Goal: Task Accomplishment & Management: Use online tool/utility

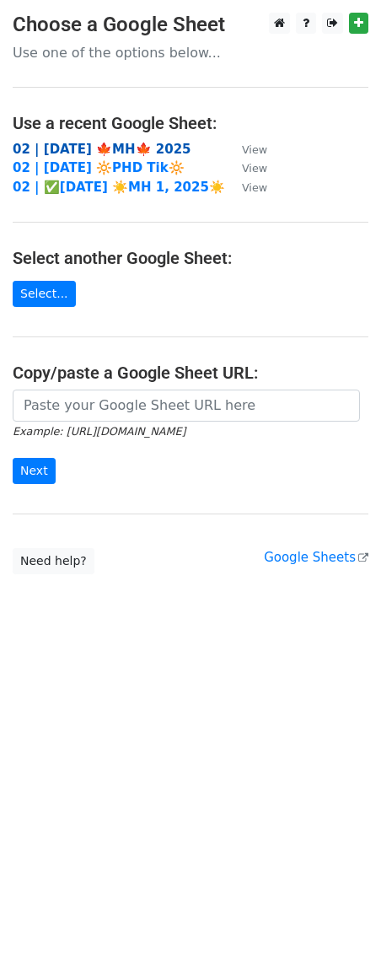
click at [105, 146] on strong "02 | [DATE] 🍁MH🍁 2025" at bounding box center [102, 149] width 179 height 15
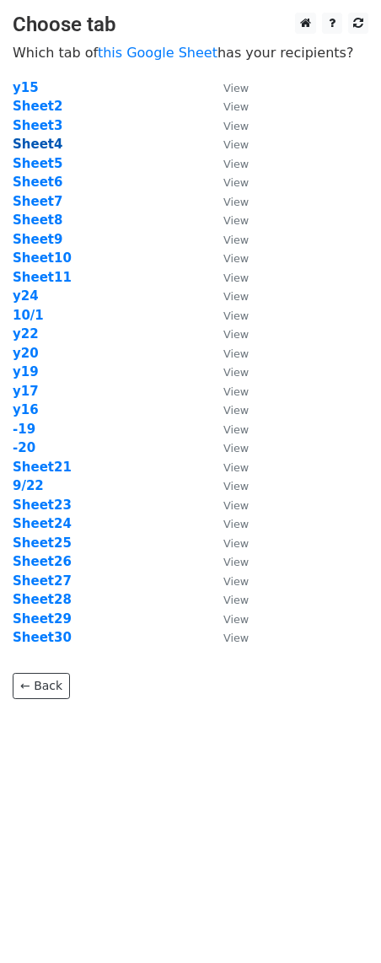
click at [41, 139] on strong "Sheet4" at bounding box center [38, 144] width 50 height 15
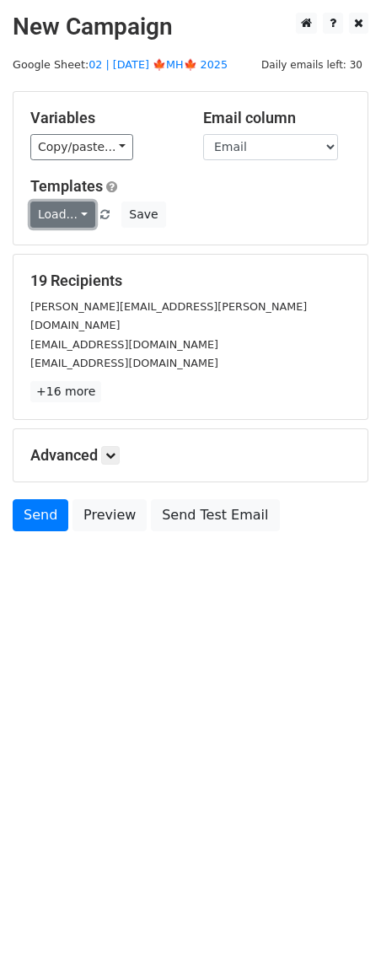
click at [57, 220] on link "Load..." at bounding box center [62, 215] width 65 height 26
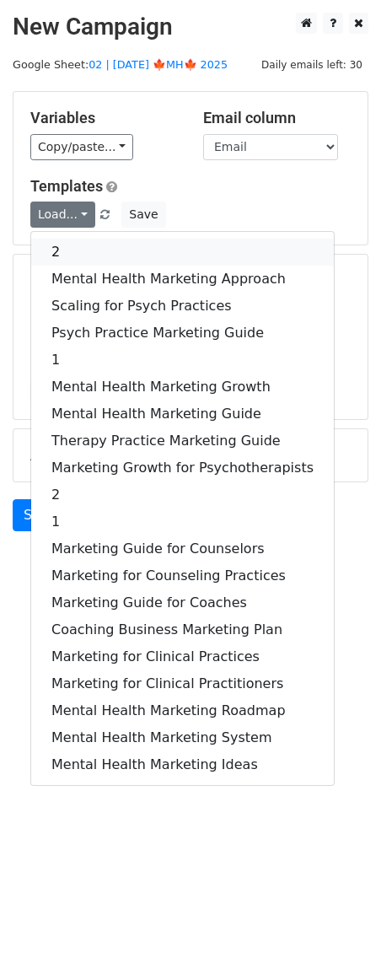
click at [97, 253] on link "2" at bounding box center [182, 252] width 303 height 27
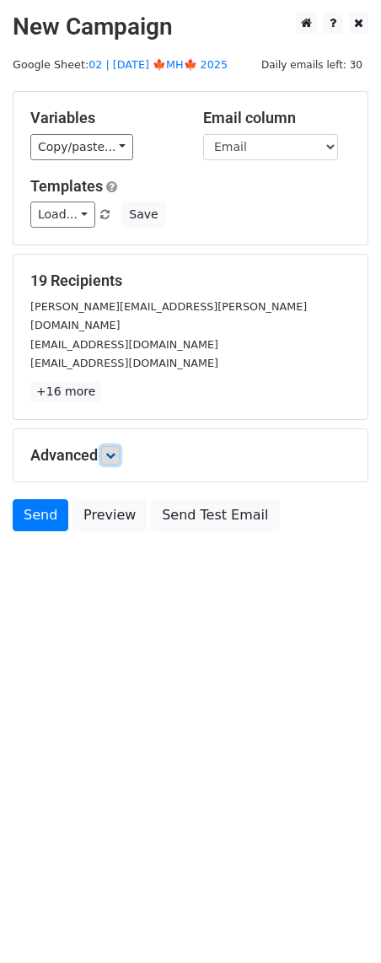
click at [116, 450] on icon at bounding box center [110, 455] width 10 height 10
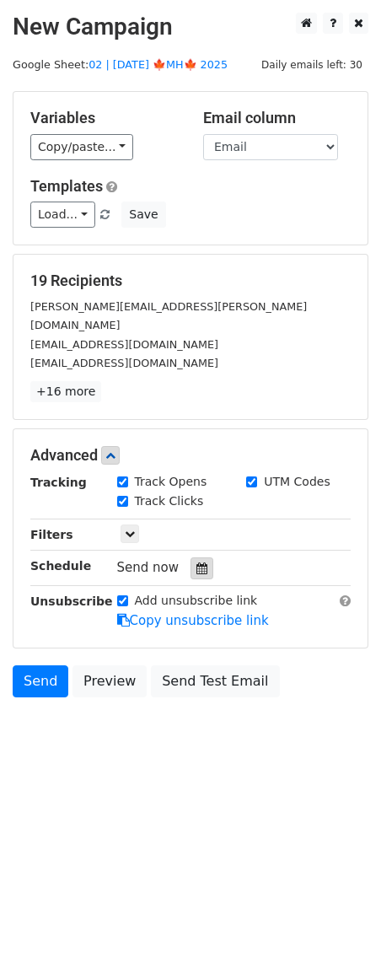
click at [197, 563] on icon at bounding box center [202, 569] width 11 height 12
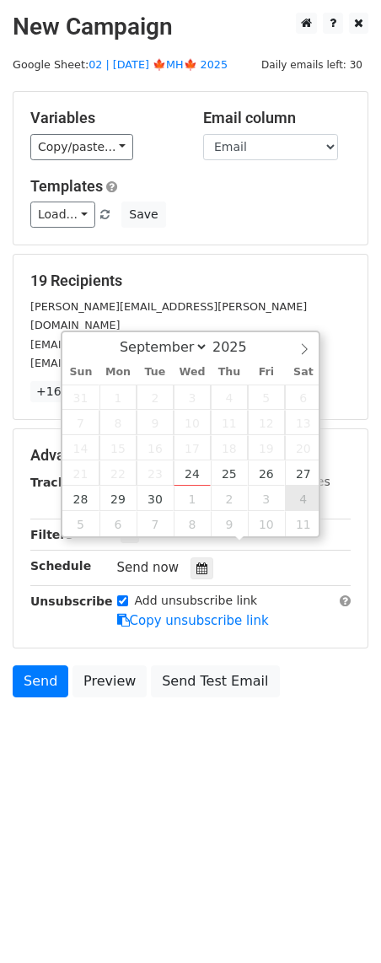
type input "2025-10-04 12:00"
select select "9"
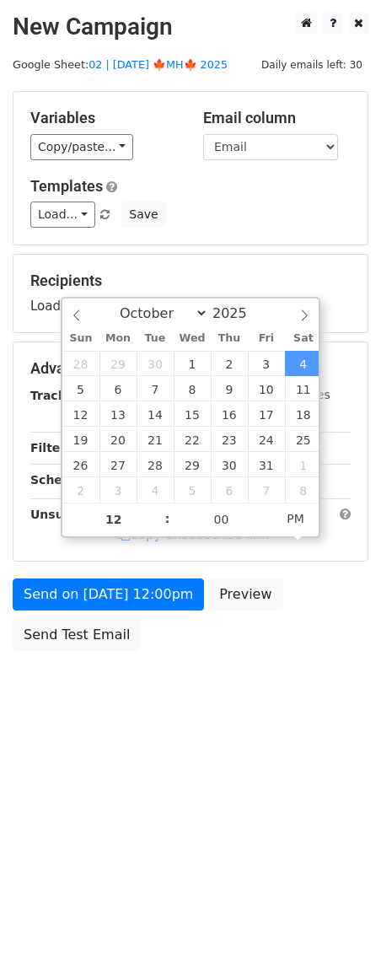
click at [159, 616] on div "Send on Oct 4 at 12:00pm Preview Send Test Email" at bounding box center [190, 619] width 381 height 81
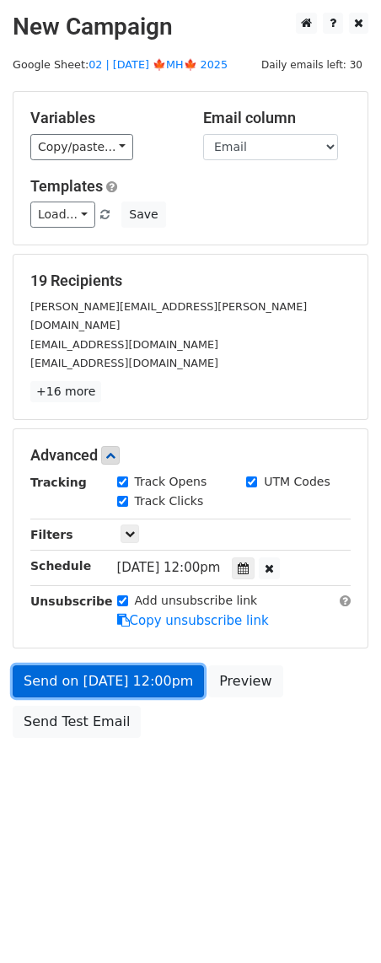
click at [147, 665] on link "Send on Oct 4 at 12:00pm" at bounding box center [108, 681] width 191 height 32
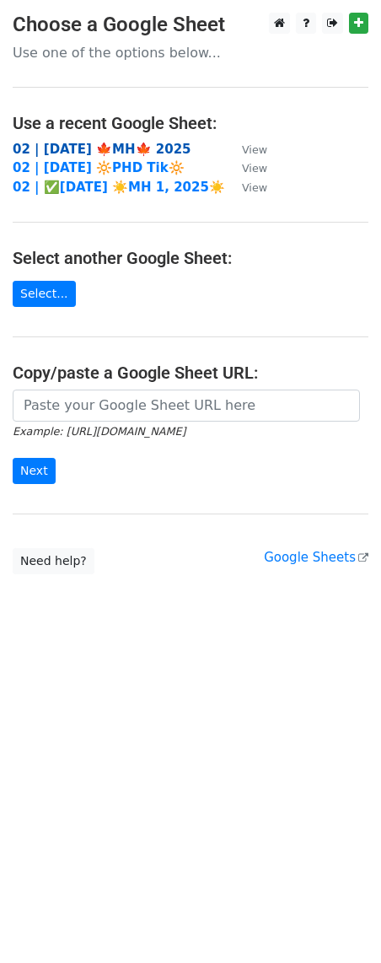
click at [110, 149] on strong "02 | [DATE] 🍁MH🍁 2025" at bounding box center [102, 149] width 179 height 15
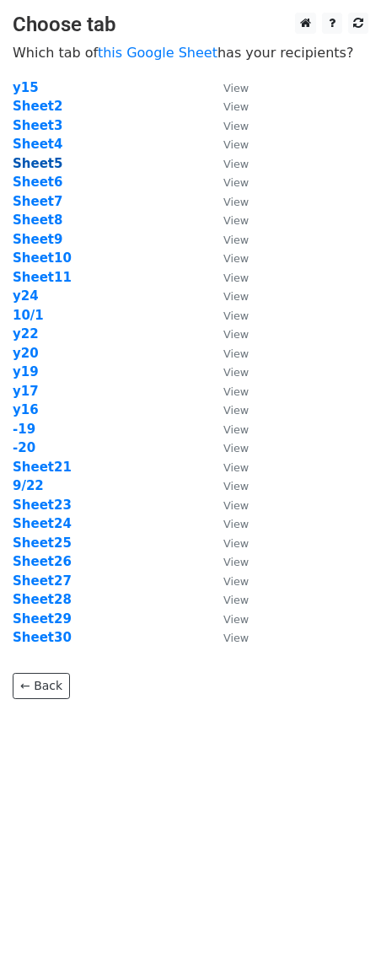
click at [43, 162] on strong "Sheet5" at bounding box center [38, 163] width 50 height 15
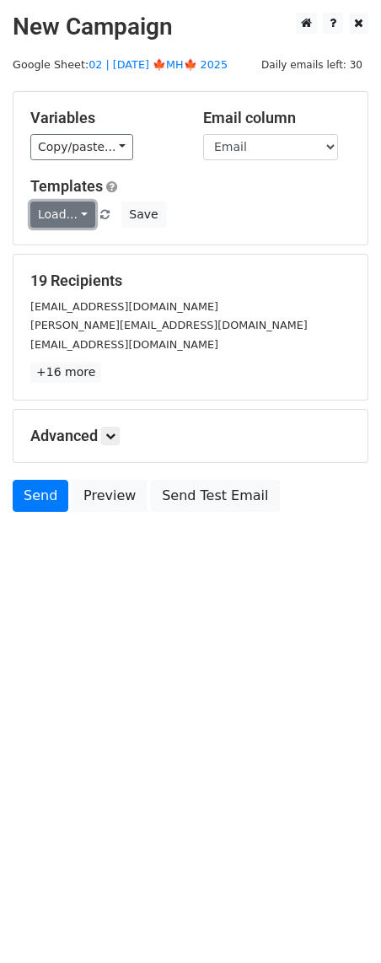
click at [41, 213] on link "Load..." at bounding box center [62, 215] width 65 height 26
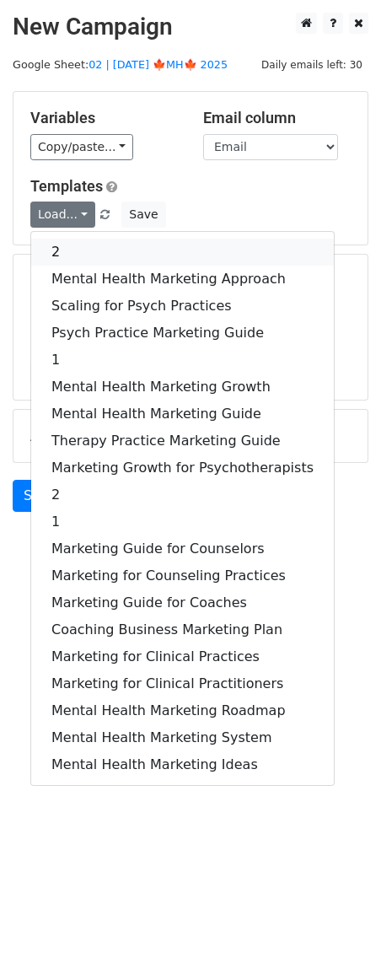
click at [132, 253] on link "2" at bounding box center [182, 252] width 303 height 27
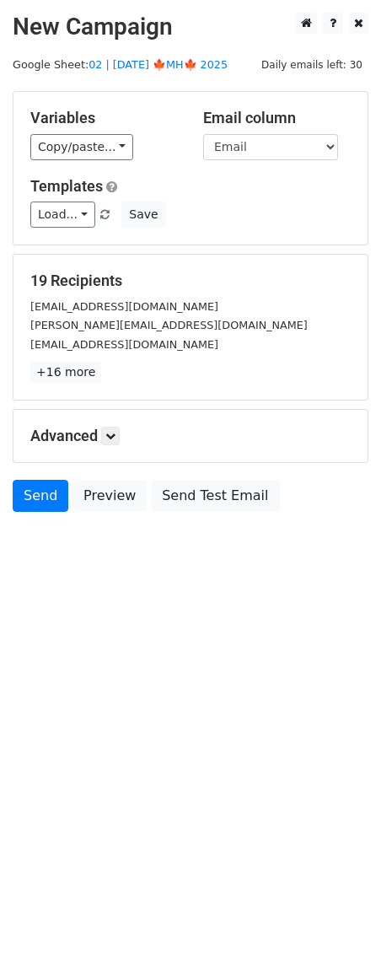
click at [123, 442] on h5 "Advanced" at bounding box center [190, 436] width 321 height 19
click at [113, 434] on icon at bounding box center [110, 436] width 10 height 10
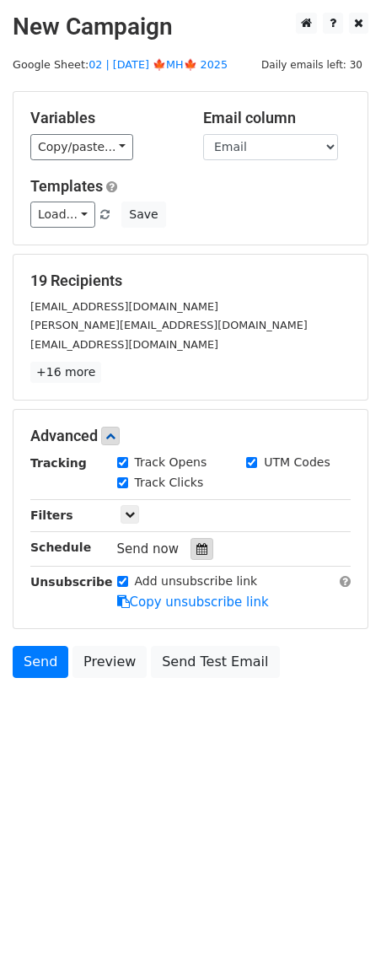
click at [197, 551] on icon at bounding box center [202, 549] width 11 height 12
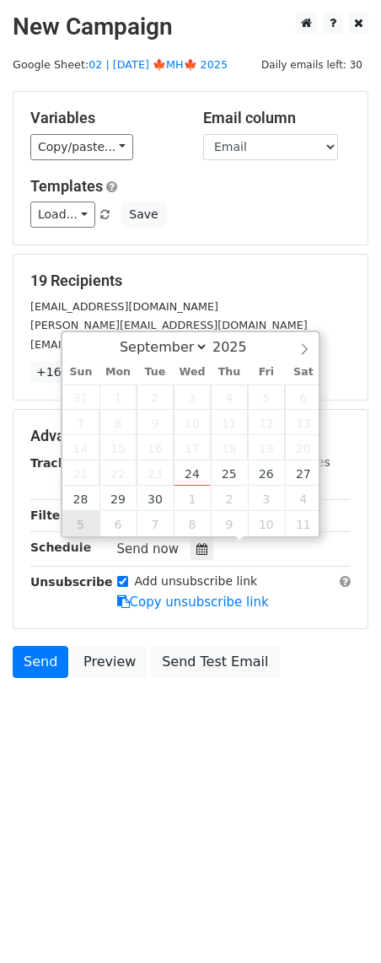
type input "2025-10-05 12:00"
select select "9"
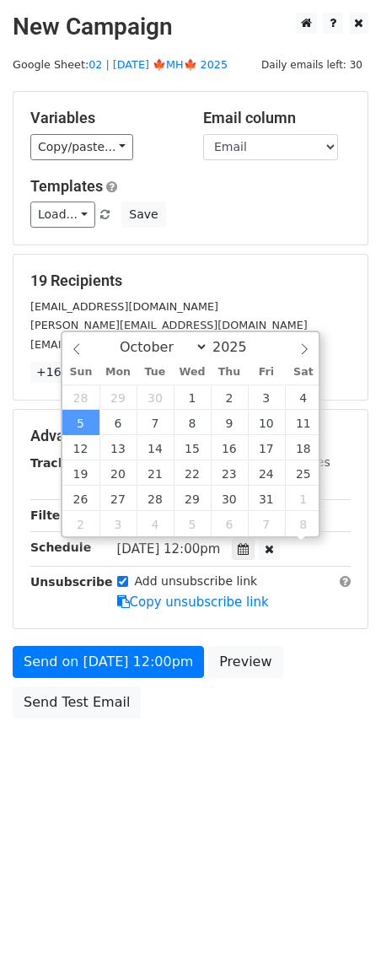
scroll to position [1, 0]
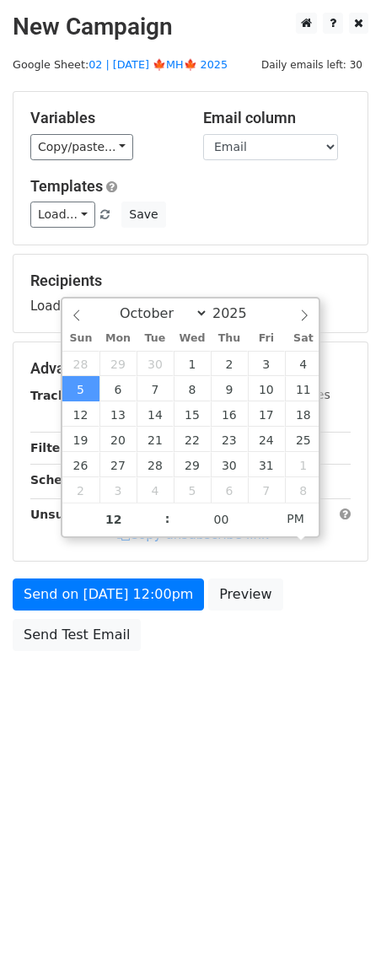
click at [89, 617] on div "Send on Oct 5 at 12:00pm Preview Send Test Email" at bounding box center [190, 619] width 381 height 81
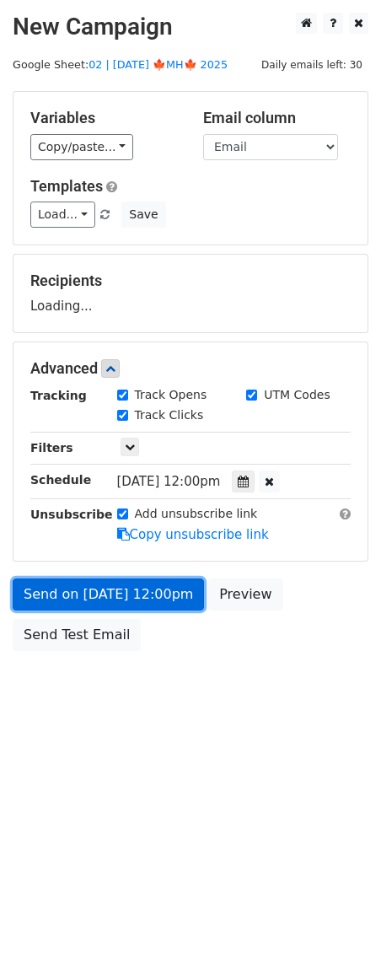
click at [99, 600] on link "Send on Oct 5 at 12:00pm" at bounding box center [108, 595] width 191 height 32
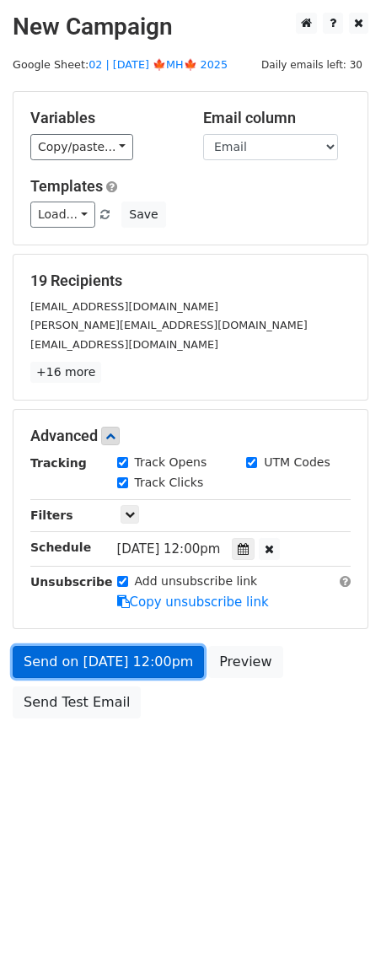
click at [76, 655] on link "Send on Oct 5 at 12:00pm" at bounding box center [108, 662] width 191 height 32
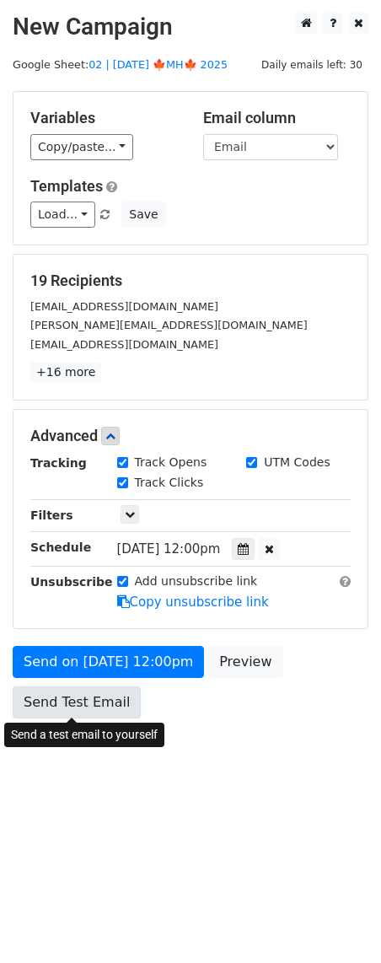
click at [67, 707] on link "Send Test Email" at bounding box center [77, 703] width 128 height 32
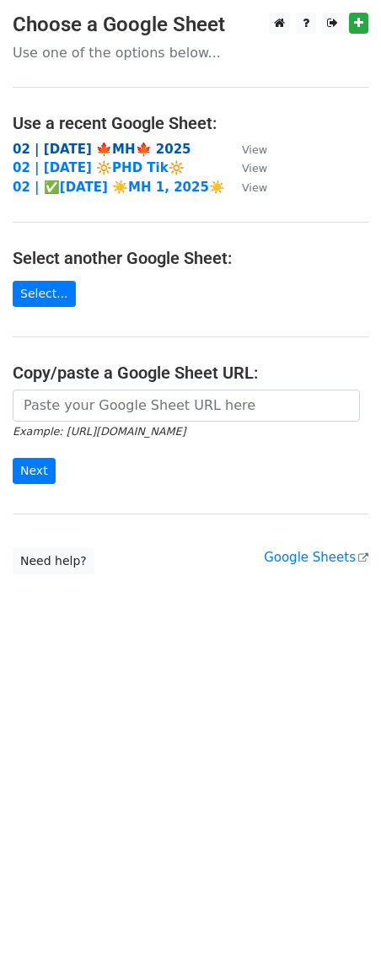
click at [86, 148] on strong "02 | [DATE] 🍁MH🍁 2025" at bounding box center [102, 149] width 179 height 15
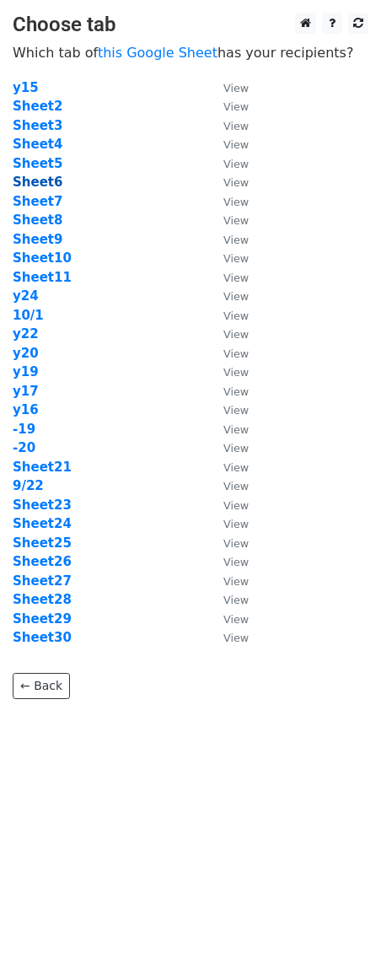
click at [50, 185] on strong "Sheet6" at bounding box center [38, 182] width 50 height 15
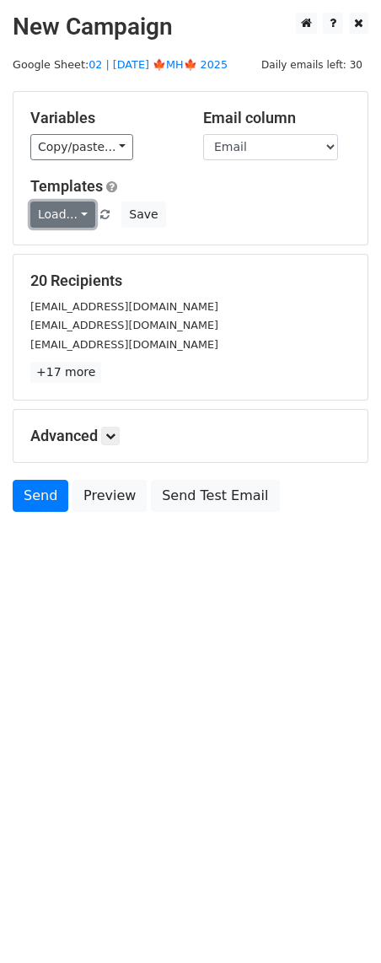
click at [54, 213] on link "Load..." at bounding box center [62, 215] width 65 height 26
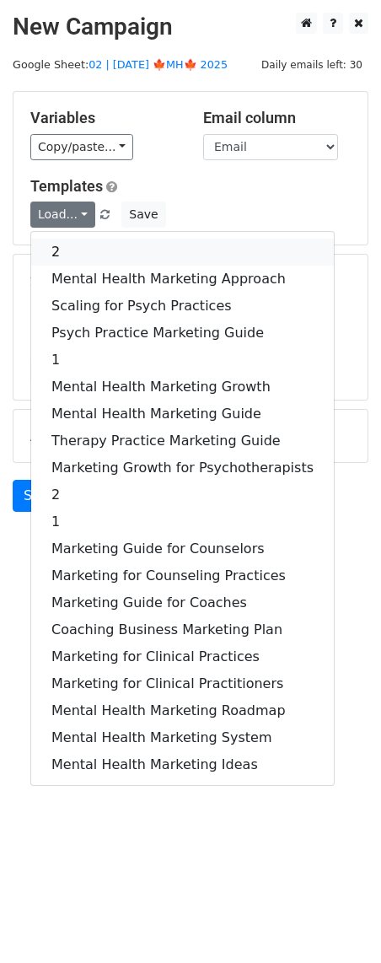
click at [74, 248] on link "2" at bounding box center [182, 252] width 303 height 27
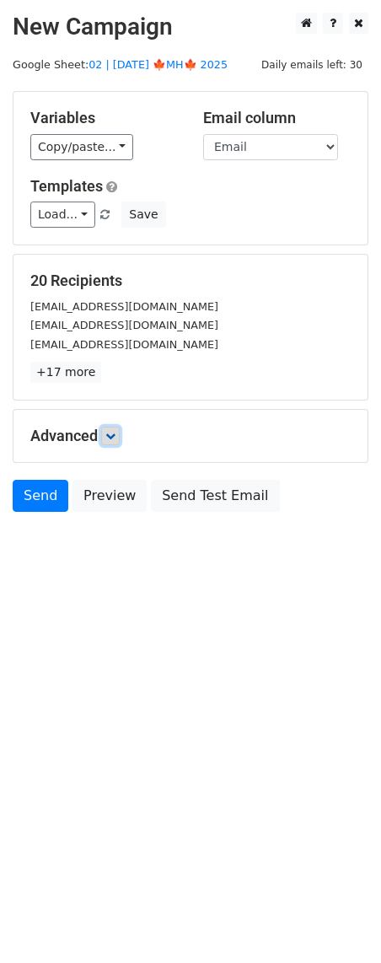
click at [110, 431] on icon at bounding box center [110, 436] width 10 height 10
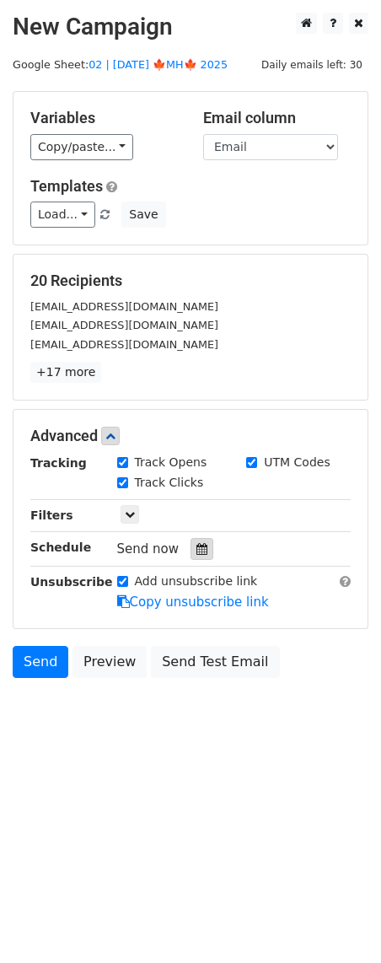
click at [197, 551] on icon at bounding box center [202, 549] width 11 height 12
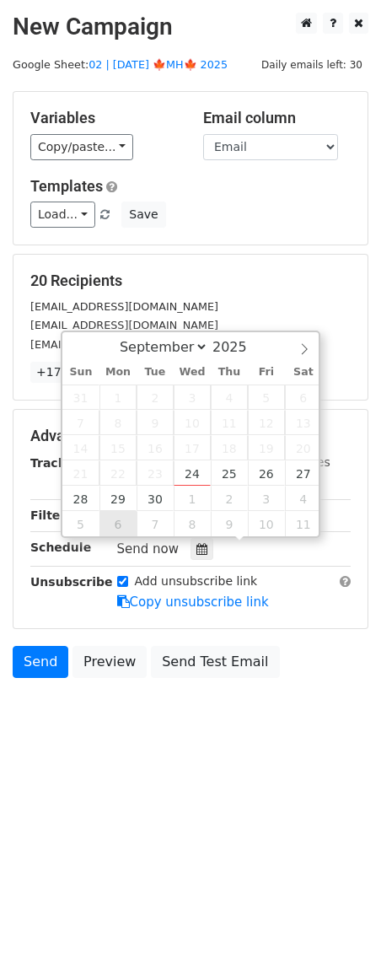
type input "2025-10-06 12:00"
select select "9"
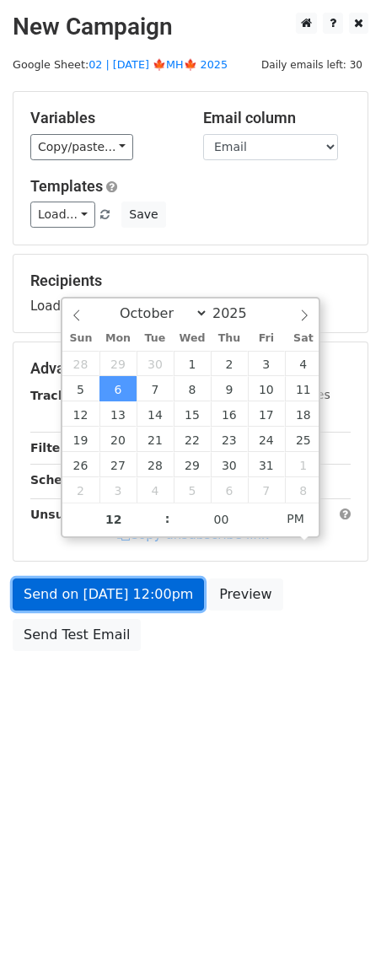
click at [108, 606] on link "Send on Oct 6 at 12:00pm" at bounding box center [108, 595] width 191 height 32
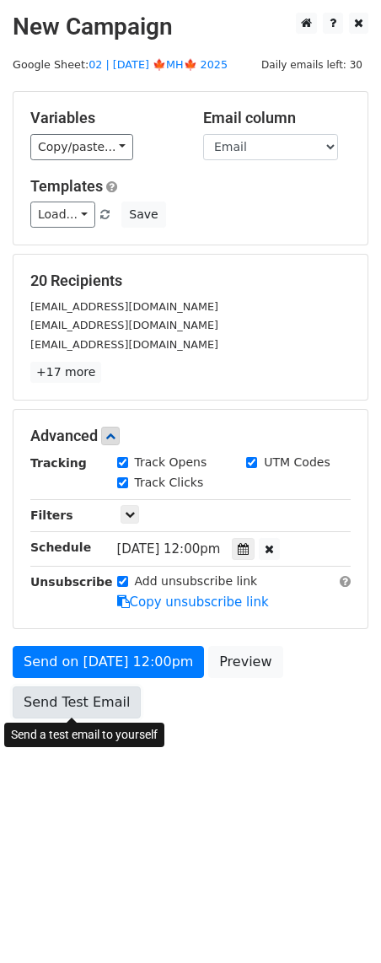
click at [73, 690] on link "Send Test Email" at bounding box center [77, 703] width 128 height 32
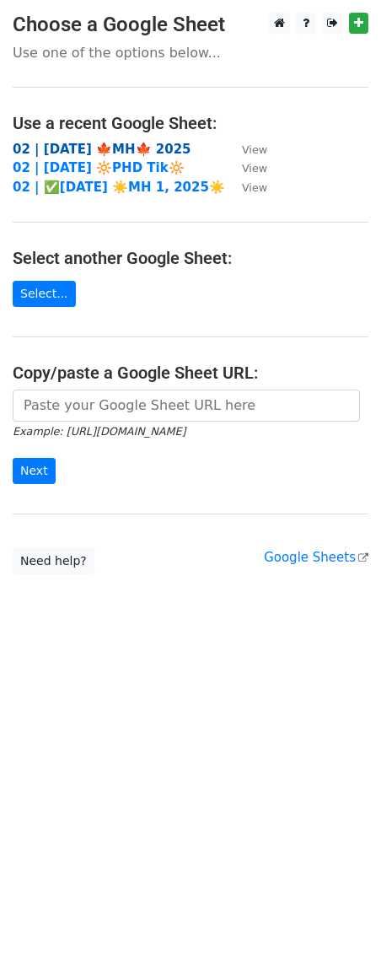
click at [37, 148] on strong "02 | [DATE] 🍁MH🍁 2025" at bounding box center [102, 149] width 179 height 15
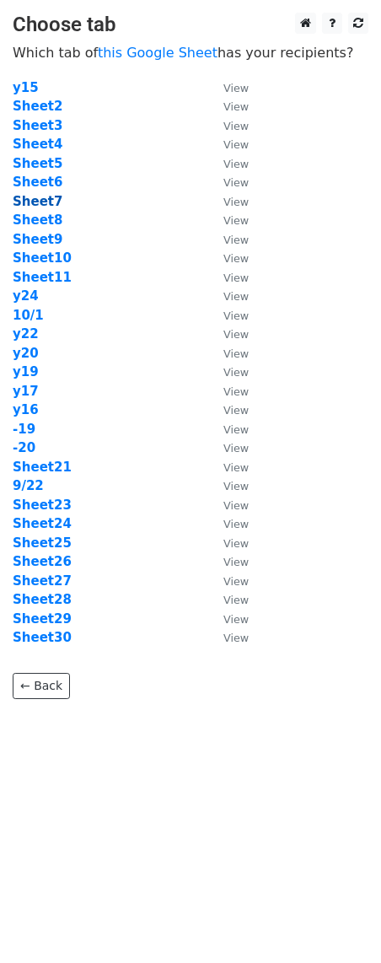
click at [47, 202] on strong "Sheet7" at bounding box center [38, 201] width 50 height 15
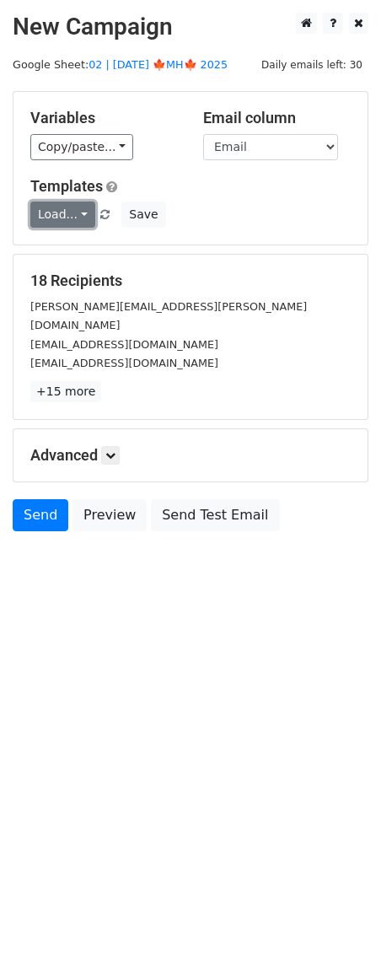
click at [53, 212] on link "Load..." at bounding box center [62, 215] width 65 height 26
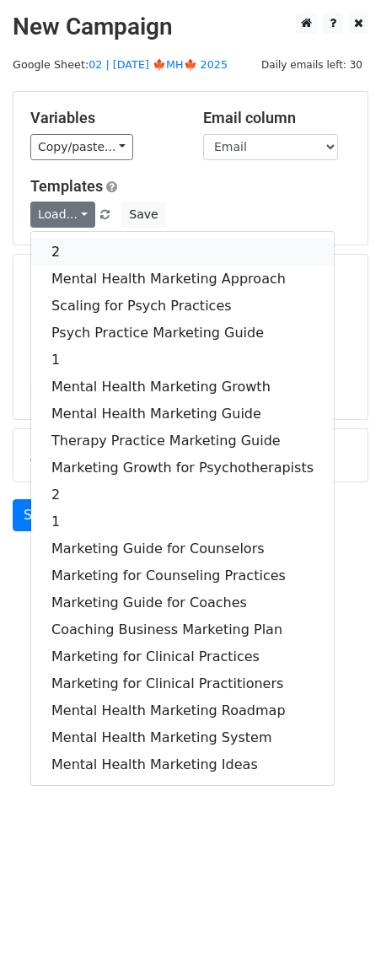
click at [62, 241] on link "2" at bounding box center [182, 252] width 303 height 27
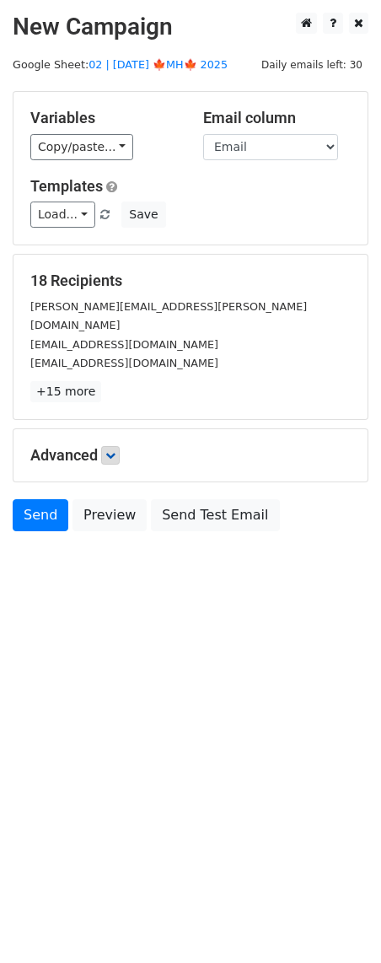
click at [119, 446] on div "Advanced Tracking Track Opens UTM Codes Track Clicks Filters Only include sprea…" at bounding box center [190, 455] width 354 height 52
click at [116, 450] on icon at bounding box center [110, 455] width 10 height 10
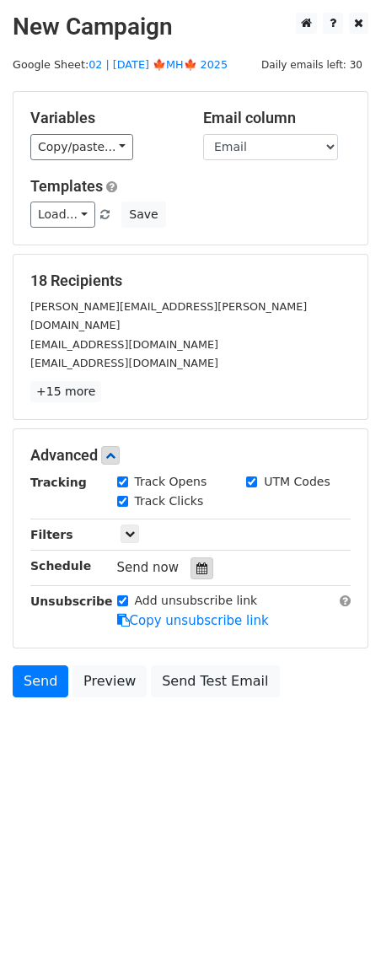
click at [197, 563] on icon at bounding box center [202, 569] width 11 height 12
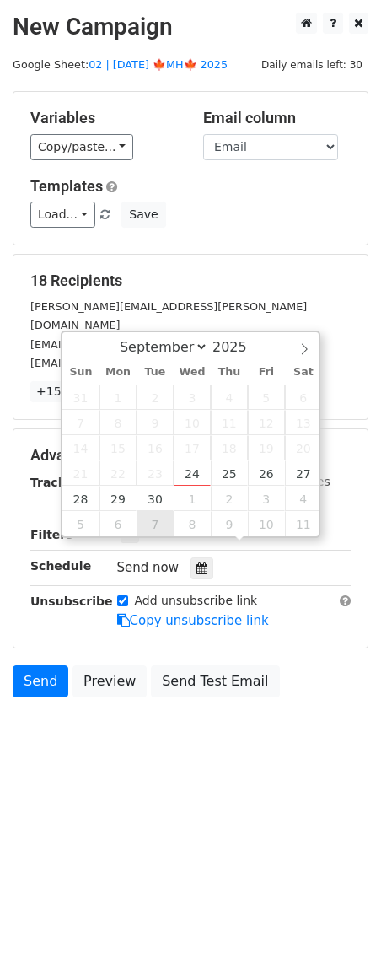
type input "[DATE] 12:00"
select select "9"
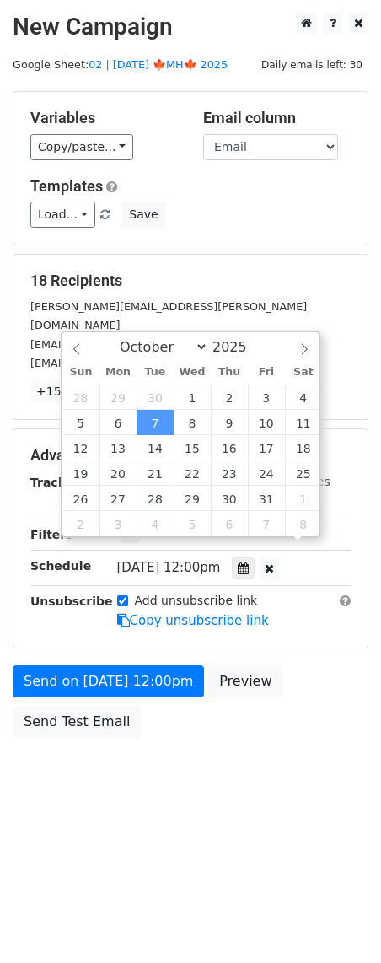
scroll to position [1, 0]
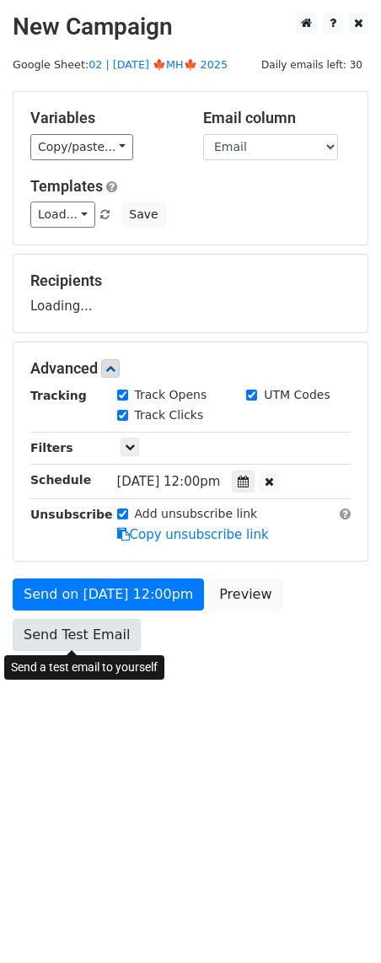
click at [84, 641] on link "Send Test Email" at bounding box center [77, 635] width 128 height 32
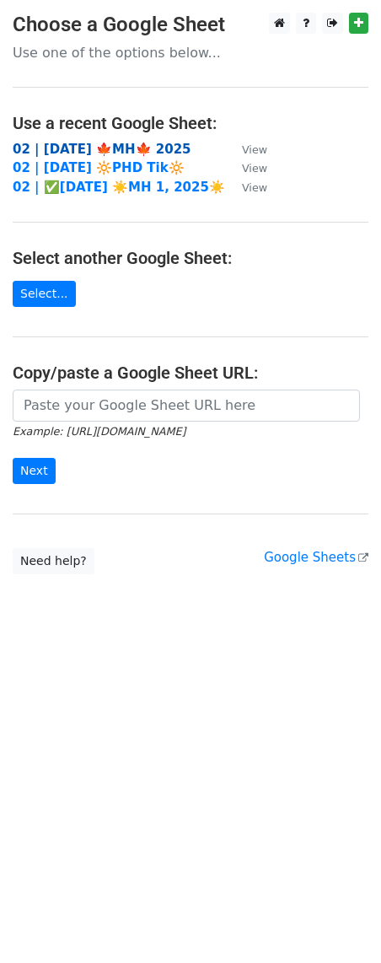
click at [89, 143] on strong "02 | [DATE] 🍁MH🍁 2025" at bounding box center [102, 149] width 179 height 15
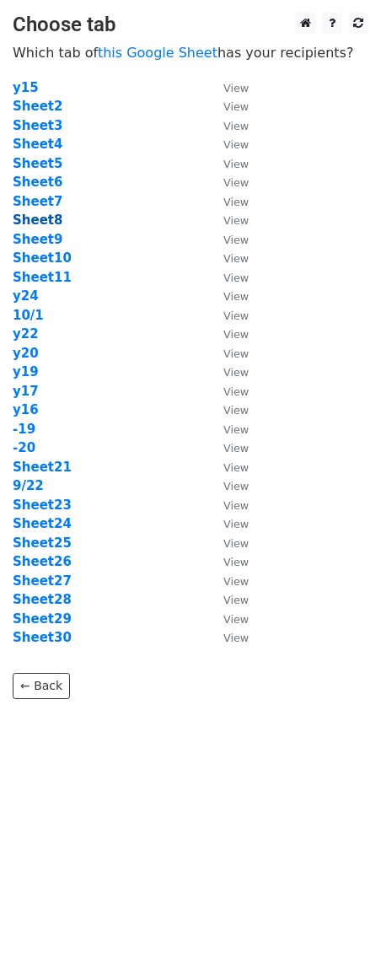
click at [47, 213] on strong "Sheet8" at bounding box center [38, 220] width 50 height 15
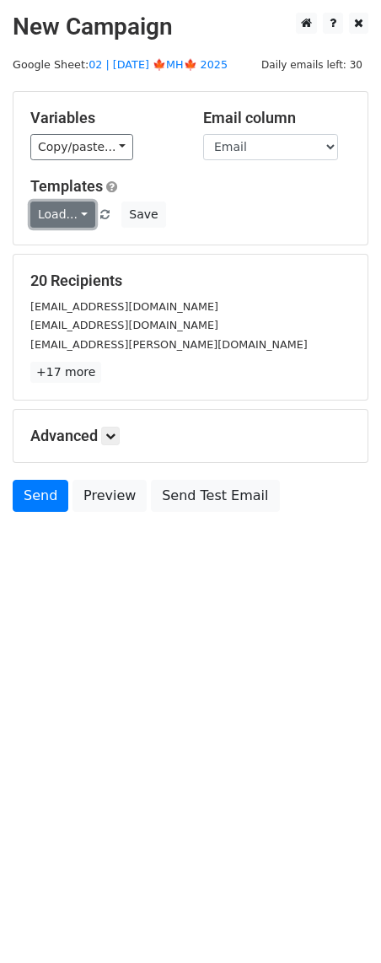
click at [70, 215] on link "Load..." at bounding box center [62, 215] width 65 height 26
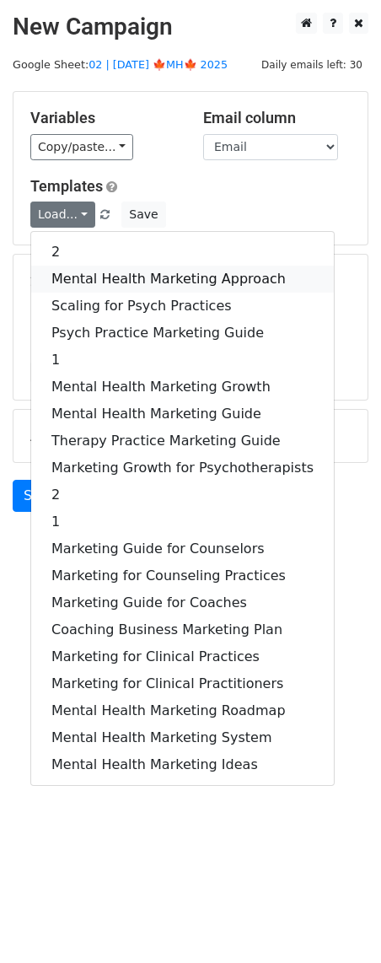
click at [89, 270] on link "Mental Health Marketing Approach" at bounding box center [182, 279] width 303 height 27
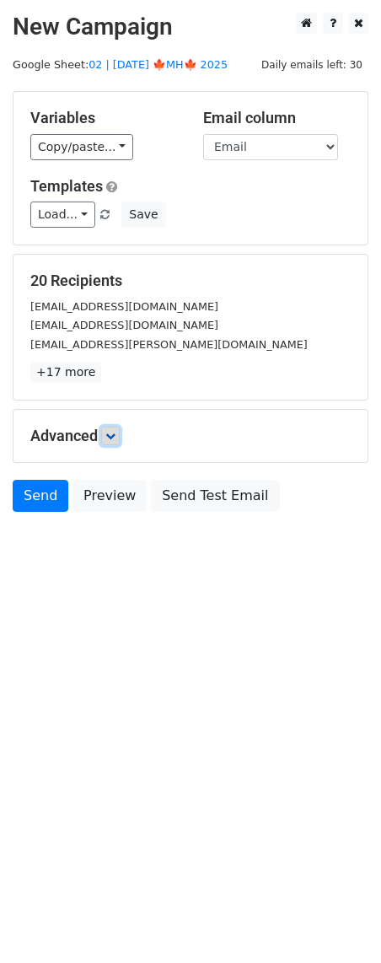
click at [111, 436] on icon at bounding box center [110, 436] width 10 height 10
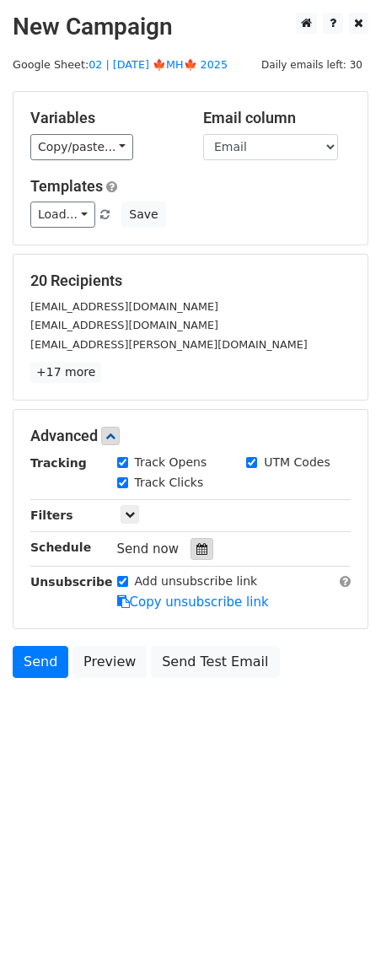
click at [197, 547] on icon at bounding box center [202, 549] width 11 height 12
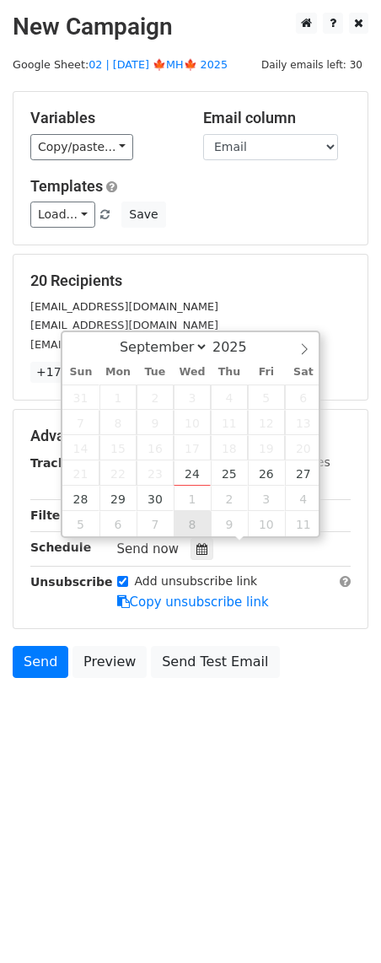
type input "[DATE] 12:00"
select select "9"
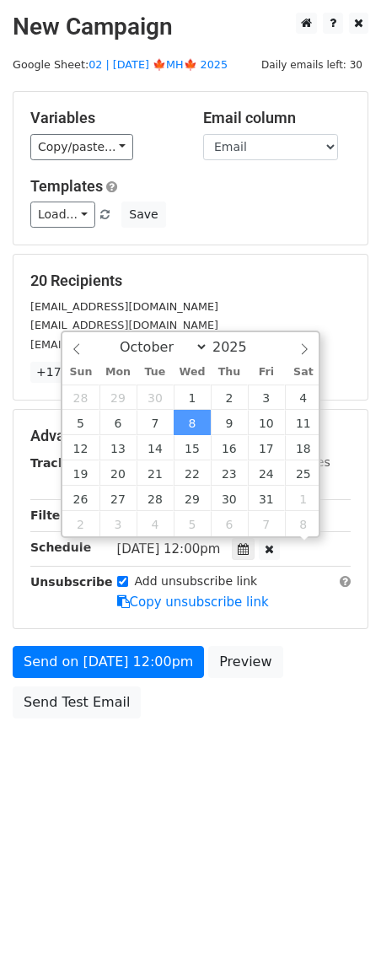
scroll to position [1, 0]
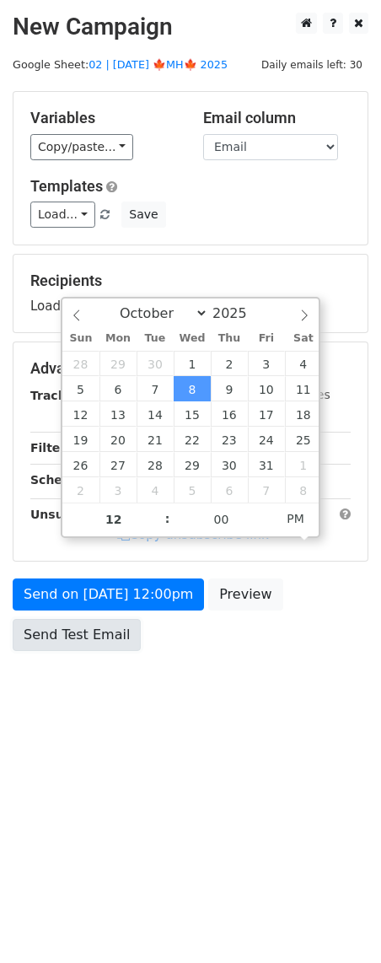
click at [105, 625] on link "Send Test Email" at bounding box center [77, 635] width 128 height 32
